Goal: Task Accomplishment & Management: Complete application form

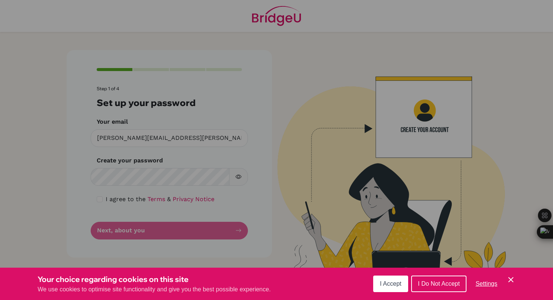
click at [386, 281] on span "I Accept" at bounding box center [390, 284] width 21 height 6
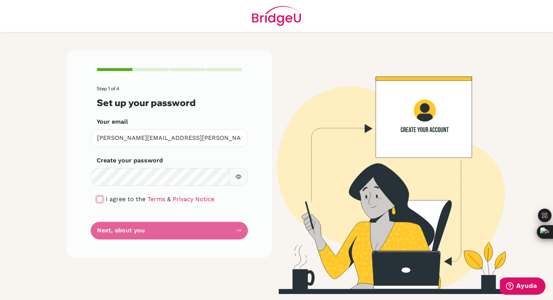
click at [99, 197] on input "checkbox" at bounding box center [100, 199] width 6 height 6
checkbox input "true"
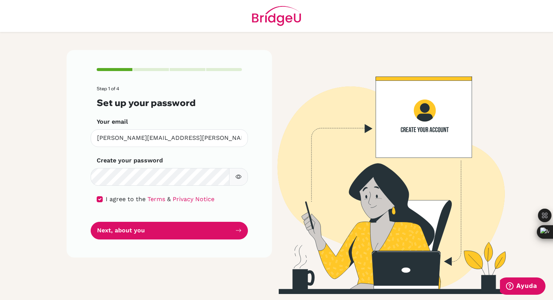
click at [253, 175] on div "Step 1 of 4 Set up your password Your email [PERSON_NAME][EMAIL_ADDRESS][PERSON…" at bounding box center [169, 154] width 205 height 208
click at [234, 178] on button "button" at bounding box center [238, 177] width 19 height 18
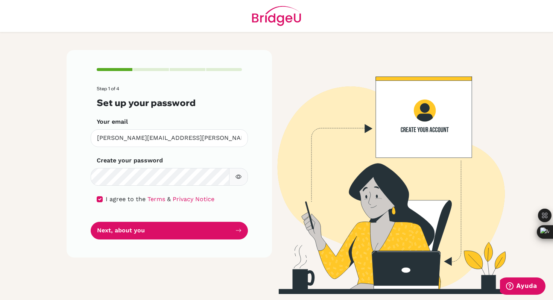
click at [172, 189] on form "Step 1 of 4 Set up your password Your email [PERSON_NAME][EMAIL_ADDRESS][PERSON…" at bounding box center [169, 162] width 145 height 153
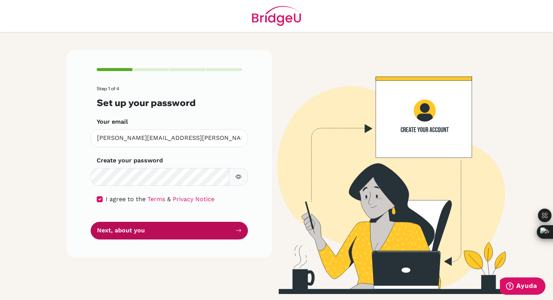
click at [165, 229] on button "Next, about you" at bounding box center [169, 231] width 157 height 18
